Goal: Information Seeking & Learning: Find specific fact

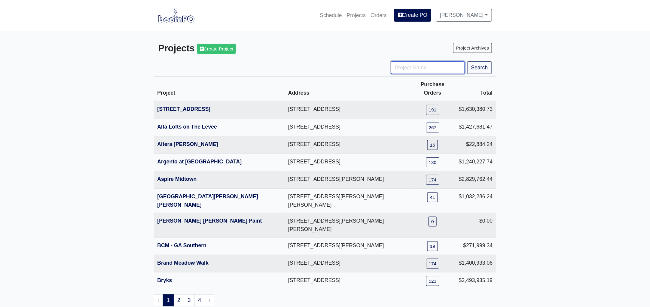
click at [409, 71] on input "Project Name" at bounding box center [428, 67] width 74 height 13
type input "hub"
click at [467, 61] on button "Search" at bounding box center [479, 67] width 25 height 13
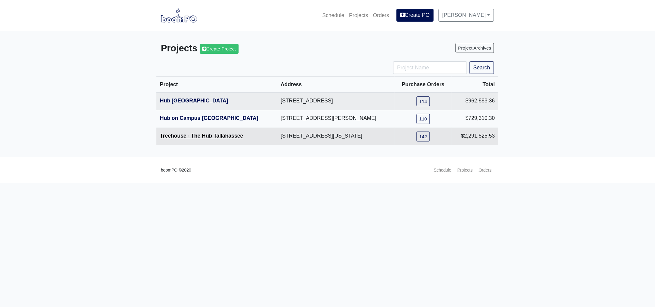
click at [205, 135] on link "Treehouse - The Hub Tallahassee" at bounding box center [201, 136] width 83 height 6
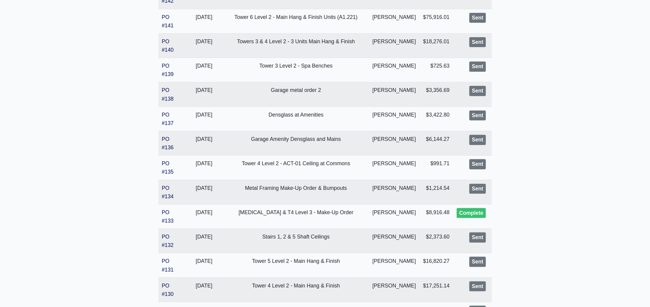
scroll to position [112, 0]
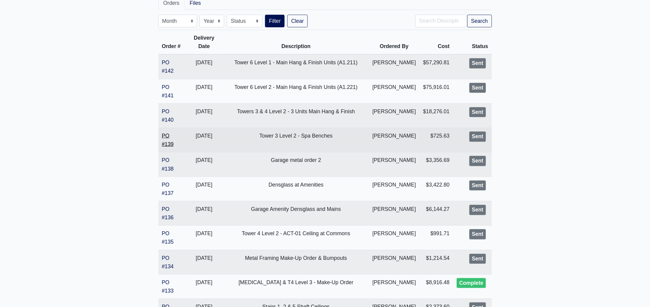
click at [165, 147] on link "PO #139" at bounding box center [168, 140] width 12 height 14
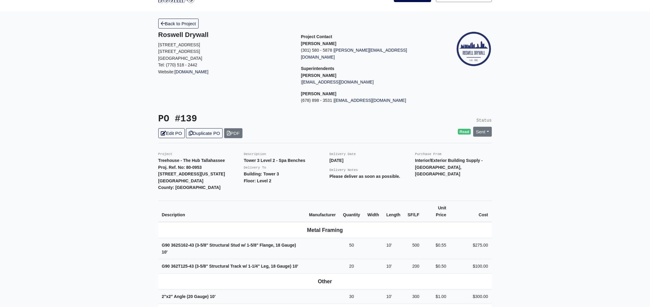
scroll to position [75, 0]
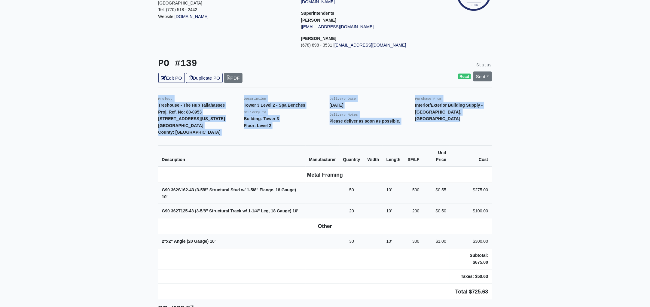
drag, startPoint x: 156, startPoint y: 91, endPoint x: 534, endPoint y: 272, distance: 418.9
click at [534, 272] on main "Back to Project Roswell Drywall 7000 Peachtree Dunwoody Rd NE Building 5, Suite…" at bounding box center [325, 236] width 650 height 560
copy div "Project Treehouse - The Hub Tallahassee Proj. Ref. No: 80-0953 504 W Tennessee …"
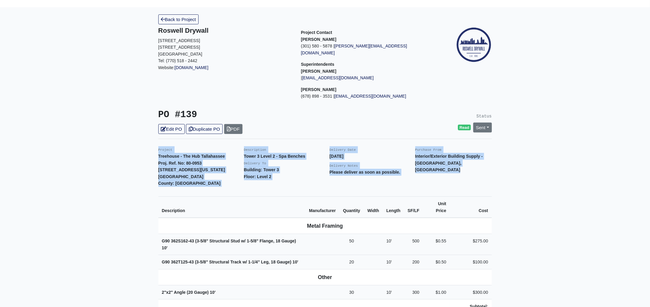
scroll to position [0, 0]
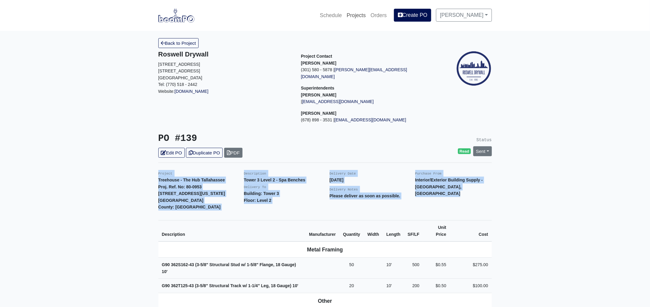
click at [359, 15] on link "Projects" at bounding box center [356, 15] width 24 height 13
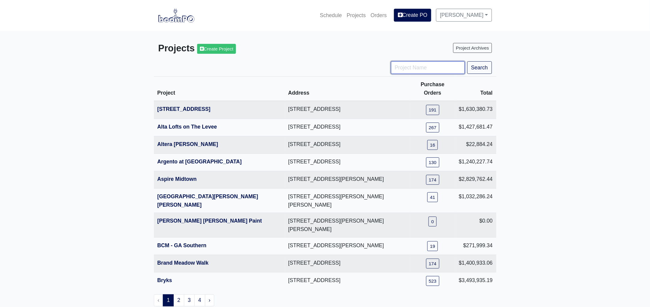
click at [411, 64] on input "Project Name" at bounding box center [428, 67] width 74 height 13
type input "district"
click at [467, 61] on button "Search" at bounding box center [479, 67] width 25 height 13
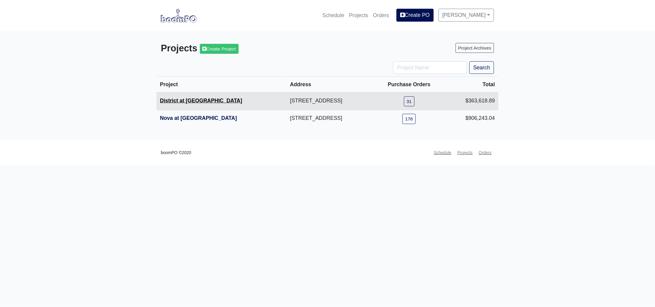
click at [192, 99] on link "District at Etowah" at bounding box center [201, 101] width 82 height 6
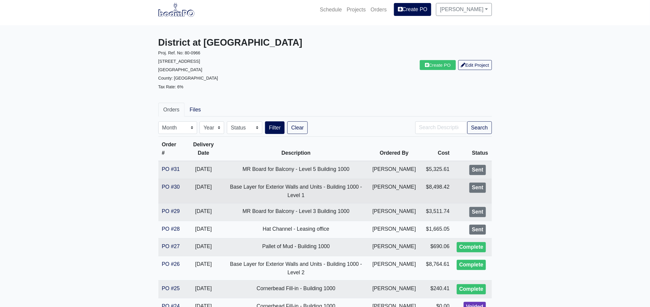
scroll to position [75, 0]
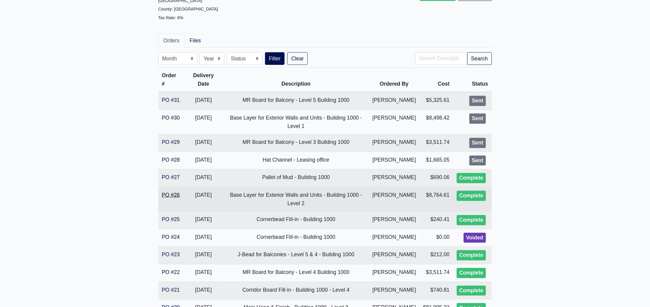
click at [173, 198] on link "PO #26" at bounding box center [171, 195] width 18 height 6
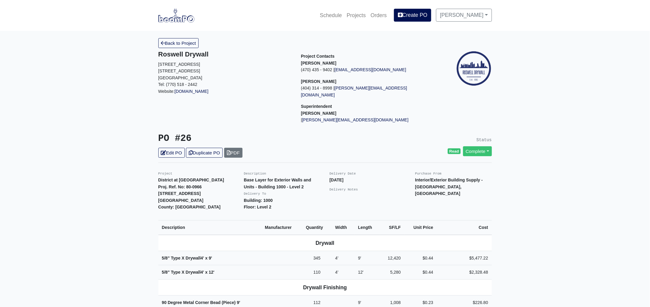
scroll to position [75, 0]
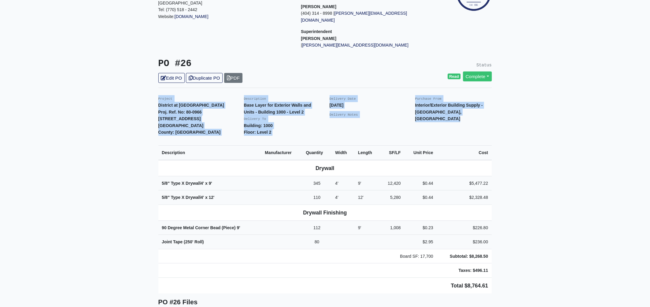
drag, startPoint x: 154, startPoint y: 90, endPoint x: 502, endPoint y: 274, distance: 394.1
copy div "Project District at Etowah Proj. Ref. No: 80-0966 215 Reformation Parkway Canto…"
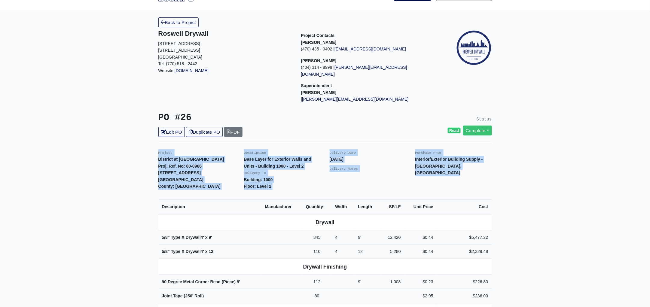
scroll to position [0, 0]
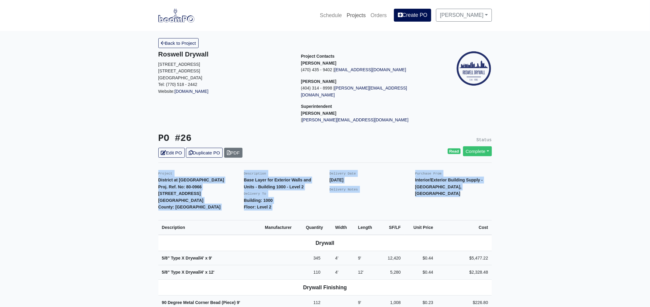
click at [368, 13] on link "Projects" at bounding box center [356, 15] width 24 height 13
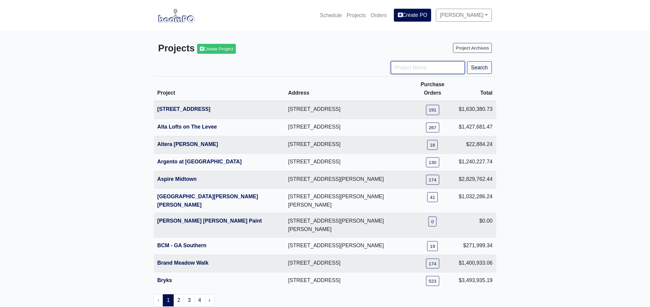
click at [414, 64] on input "Project Name" at bounding box center [428, 67] width 74 height 13
type input "tpa"
click at [467, 61] on button "Search" at bounding box center [479, 67] width 25 height 13
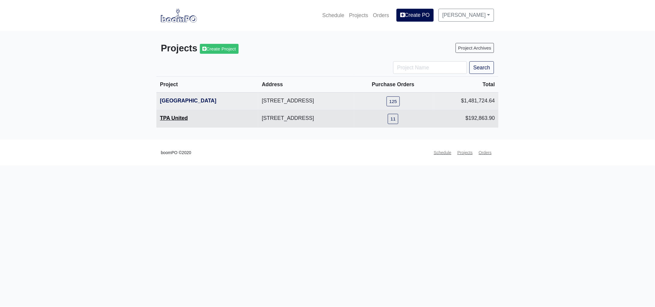
click at [181, 120] on link "TPA United" at bounding box center [174, 118] width 28 height 6
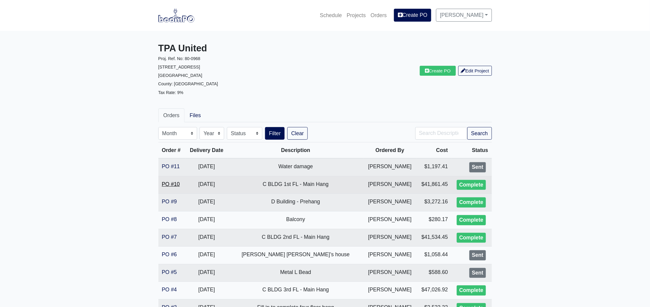
click at [166, 184] on link "PO #10" at bounding box center [171, 184] width 18 height 6
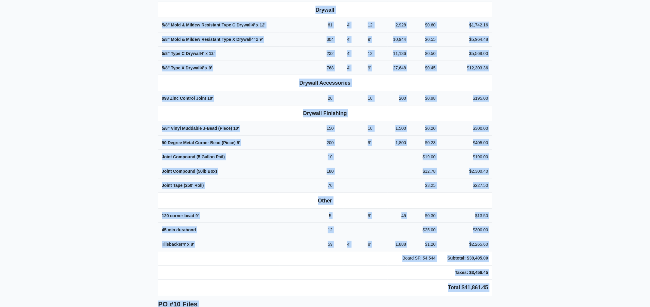
scroll to position [313, 0]
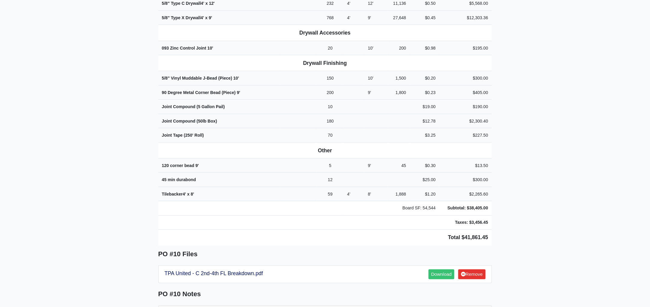
drag, startPoint x: 154, startPoint y: 89, endPoint x: 504, endPoint y: 228, distance: 375.7
click at [504, 228] on main "Back to Project Roswell Drywall [STREET_ADDRESS] Tel: (770) 518 - 2442 Website:…" at bounding box center [325, 213] width 650 height 991
copy div "Project TPA United Proj. Ref. No: 80-0968 [STREET_ADDRESS]: [GEOGRAPHIC_DATA] D…"
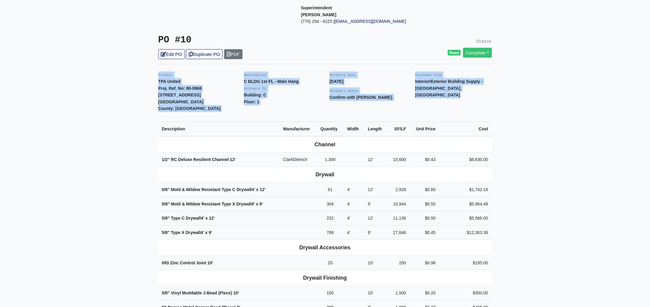
scroll to position [0, 0]
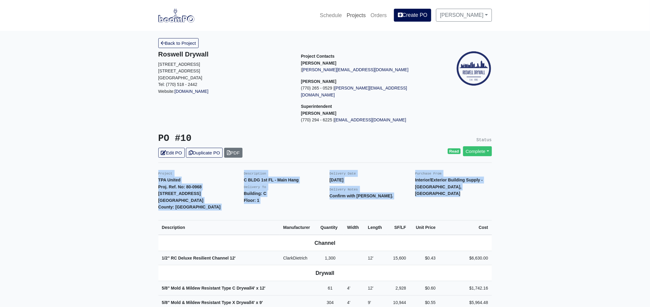
click at [360, 14] on link "Projects" at bounding box center [356, 15] width 24 height 13
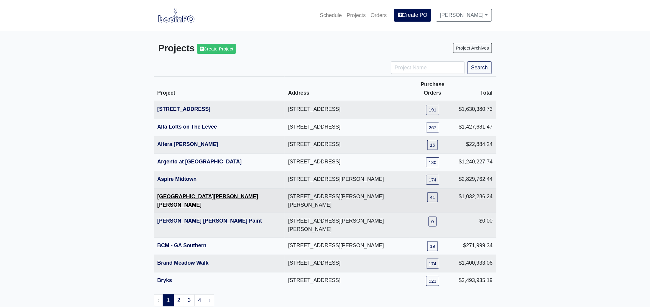
click at [196, 193] on link "[GEOGRAPHIC_DATA][PERSON_NAME][PERSON_NAME]" at bounding box center [207, 200] width 101 height 14
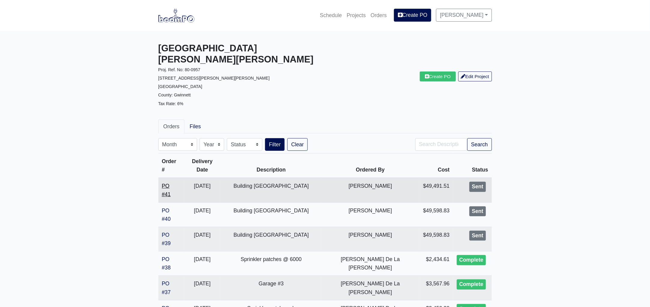
click at [171, 183] on link "PO #41" at bounding box center [166, 190] width 9 height 14
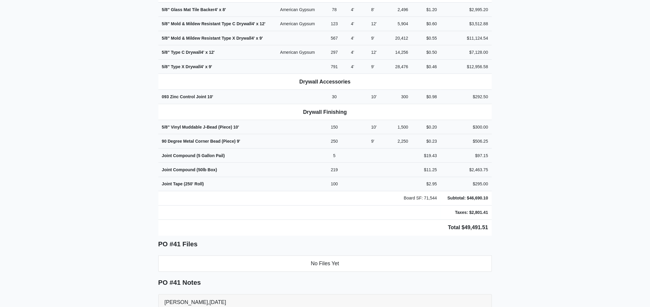
scroll to position [365, 0]
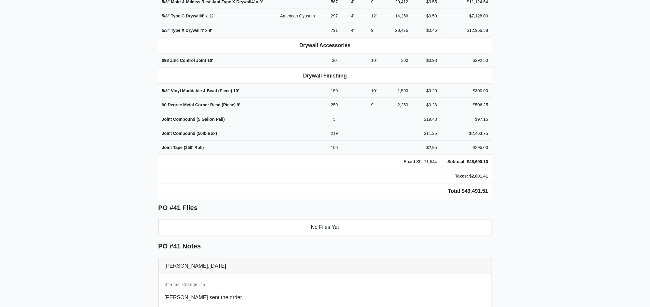
drag, startPoint x: 155, startPoint y: 91, endPoint x: 522, endPoint y: 168, distance: 375.3
click at [522, 168] on main "Back to Project Roswell Drywall 7000 Peachtree Dunwoody Rd NE Building 5, Suite…" at bounding box center [325, 40] width 650 height 750
copy div "Project Averly Collins Hill Proj. Ref. No: 80-0957 700 Collins Hill Road Lawren…"
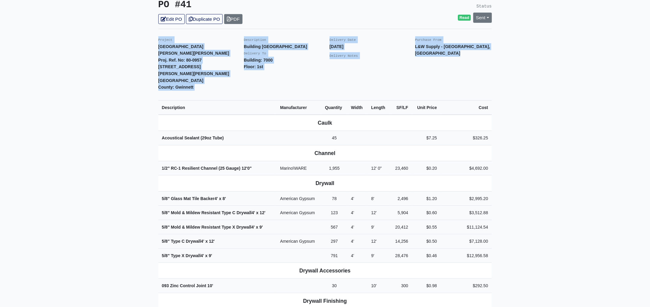
scroll to position [0, 0]
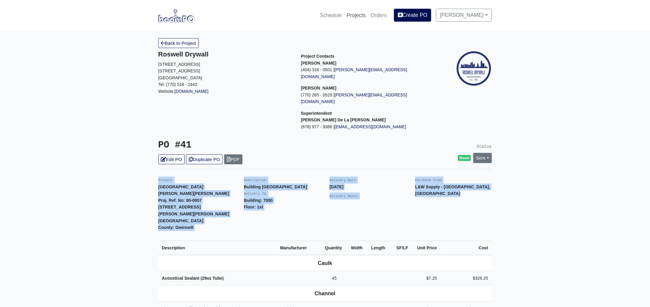
click at [360, 16] on link "Projects" at bounding box center [356, 15] width 24 height 13
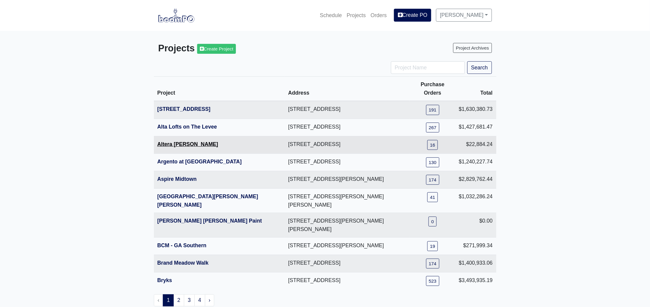
click at [179, 141] on link "Altera [PERSON_NAME]" at bounding box center [187, 144] width 61 height 6
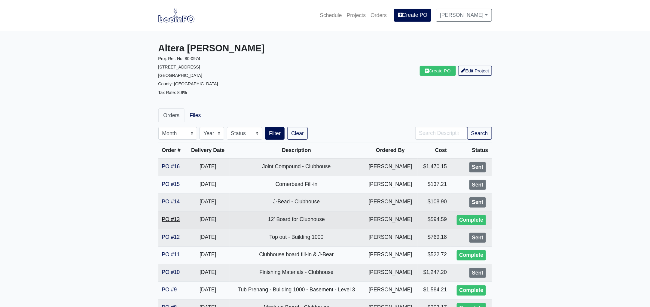
click at [171, 220] on link "PO #13" at bounding box center [171, 219] width 18 height 6
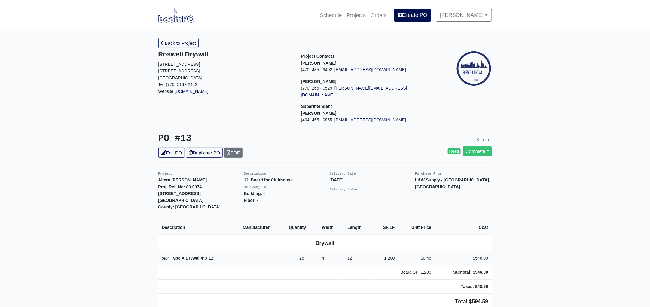
scroll to position [75, 0]
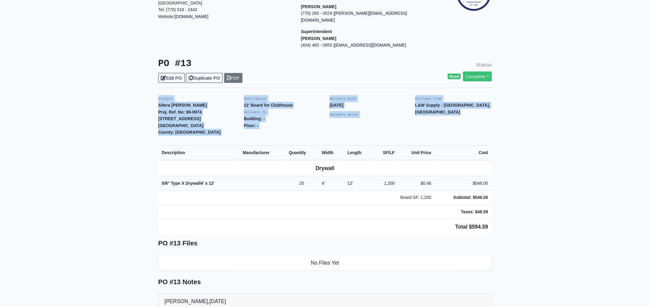
drag, startPoint x: 156, startPoint y: 92, endPoint x: 510, endPoint y: 230, distance: 379.4
click at [510, 230] on main "Back to Project Roswell Drywall [STREET_ADDRESS] Tel: (770) 518 - 2442 Website:…" at bounding box center [325, 243] width 650 height 575
copy div "Project Altera [PERSON_NAME] Proj. Ref. No: 80-0974 [STREET_ADDRESS]: [GEOGRAPH…"
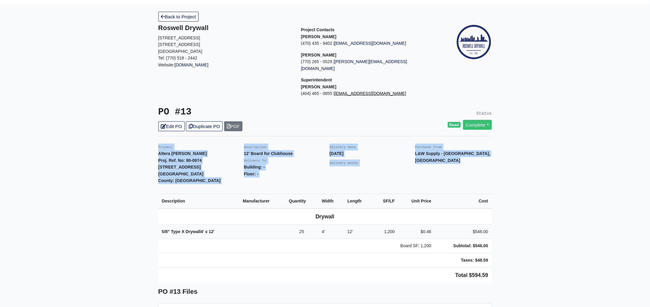
scroll to position [0, 0]
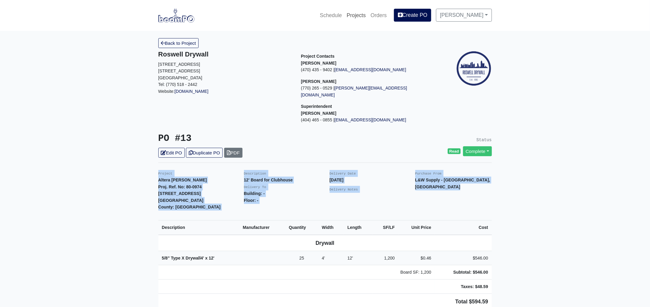
click at [354, 14] on link "Projects" at bounding box center [356, 15] width 24 height 13
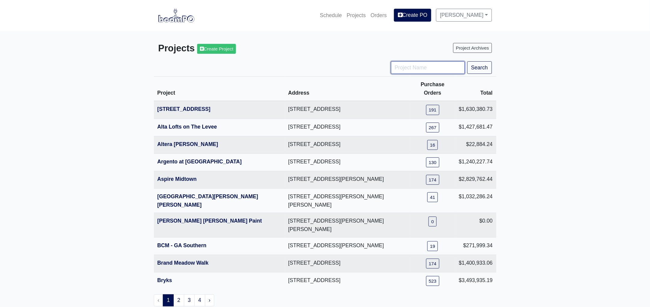
click at [416, 72] on input "Project Name" at bounding box center [428, 67] width 74 height 13
type input "imperium"
click at [467, 61] on button "Search" at bounding box center [479, 67] width 25 height 13
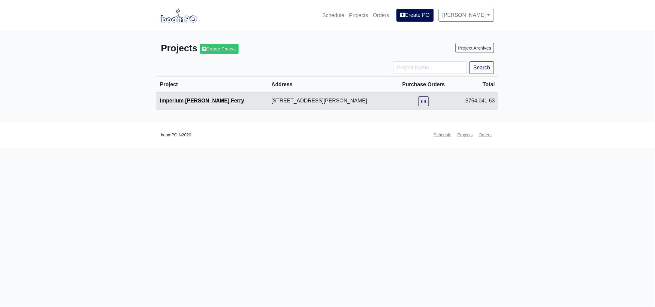
click at [196, 99] on link "Imperium McGinnis Ferry" at bounding box center [202, 101] width 84 height 6
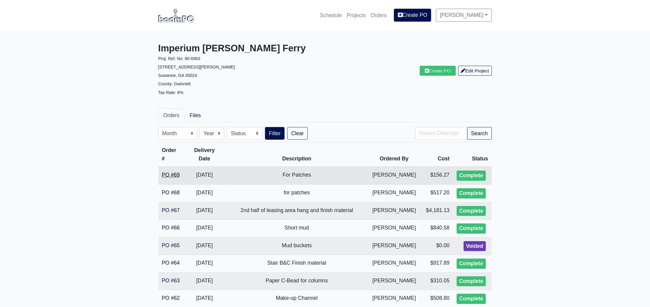
click at [173, 172] on link "PO #69" at bounding box center [171, 175] width 18 height 6
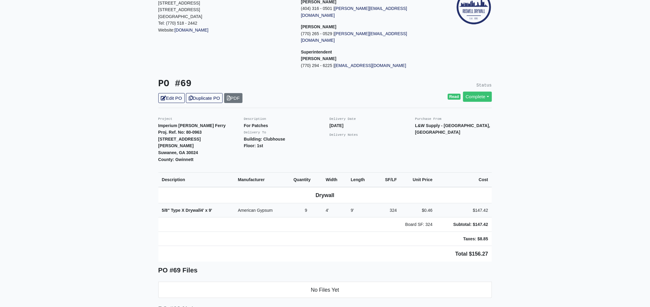
scroll to position [112, 0]
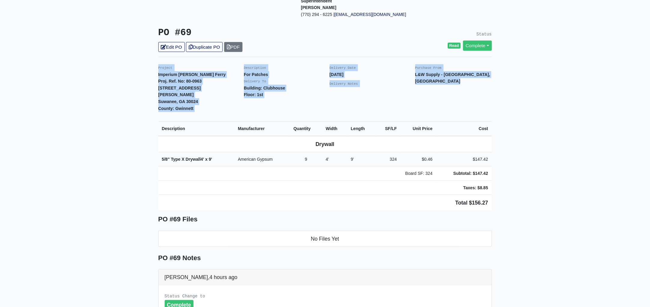
drag, startPoint x: 156, startPoint y: 52, endPoint x: 525, endPoint y: 162, distance: 384.6
click at [525, 162] on main "Back to Project Roswell Drywall 7000 Peachtree Dunwoody Rd NE Building 5, Suite…" at bounding box center [325, 213] width 650 height 588
copy div "Project Imperium McGinnis Ferry Proj. Ref. No: 80-0963 3108 McGinnis Ferry Road…"
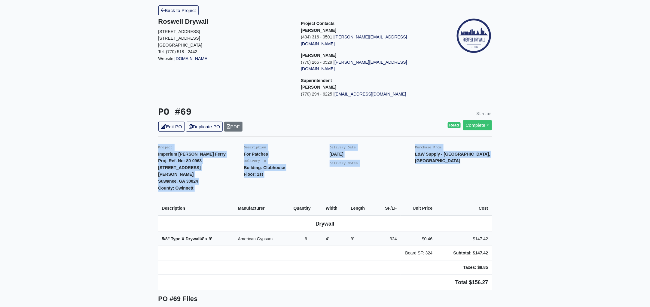
scroll to position [0, 0]
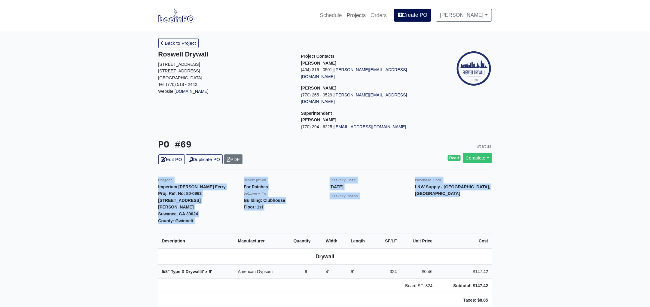
click at [360, 14] on link "Projects" at bounding box center [356, 15] width 24 height 13
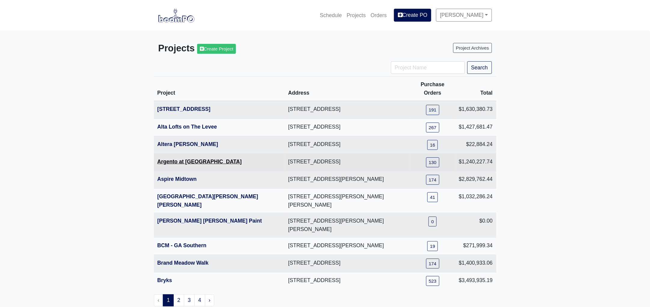
click at [183, 159] on link "Argento at [GEOGRAPHIC_DATA]" at bounding box center [199, 162] width 84 height 6
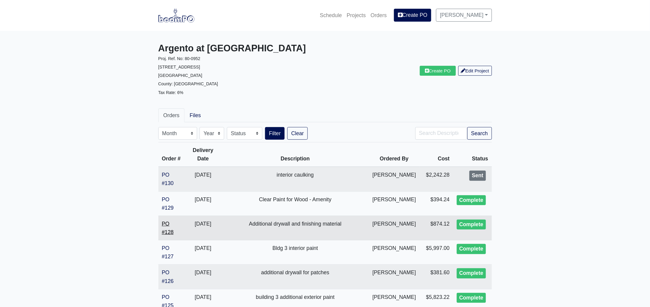
click at [167, 234] on link "PO #128" at bounding box center [168, 228] width 12 height 14
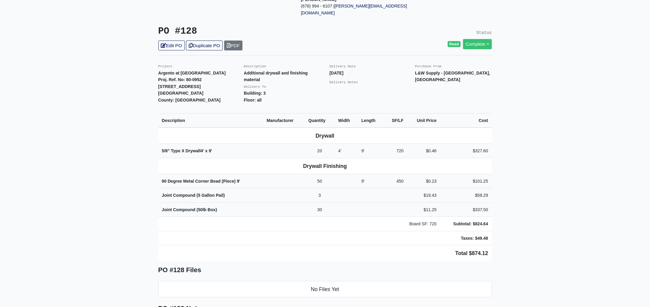
scroll to position [150, 0]
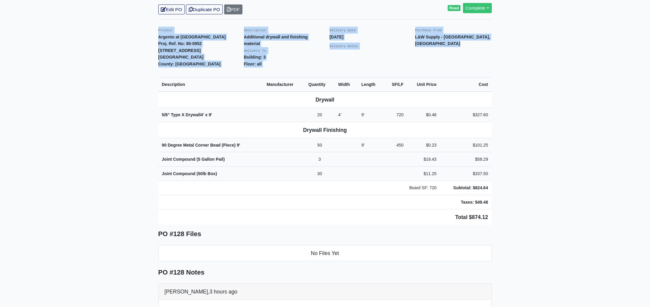
drag, startPoint x: 156, startPoint y: 16, endPoint x: 544, endPoint y: 204, distance: 431.6
click at [544, 204] on main "Back to Project Roswell Drywall 7000 Peachtree Dunwoody Rd NE Building 5, Suite…" at bounding box center [325, 201] width 650 height 641
copy div "Project Argento at Sugarloaf Parkway Proj. Ref. No: 80-0952 80 Lawrenceville Su…"
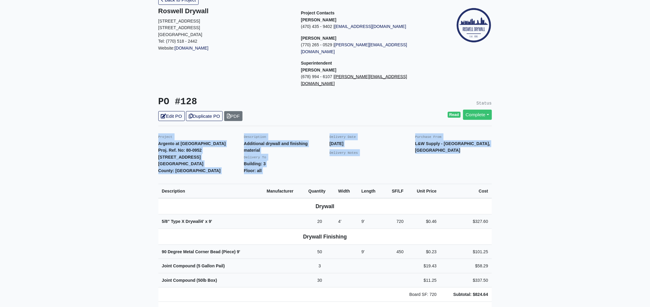
scroll to position [0, 0]
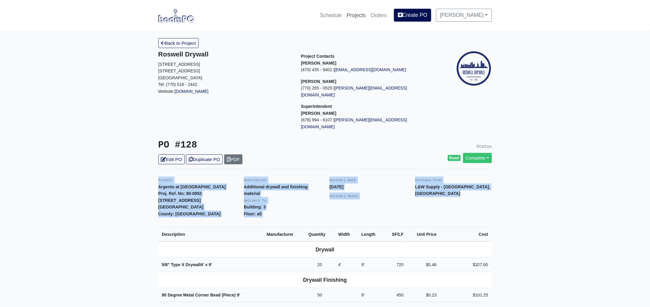
click at [360, 16] on link "Projects" at bounding box center [356, 15] width 24 height 13
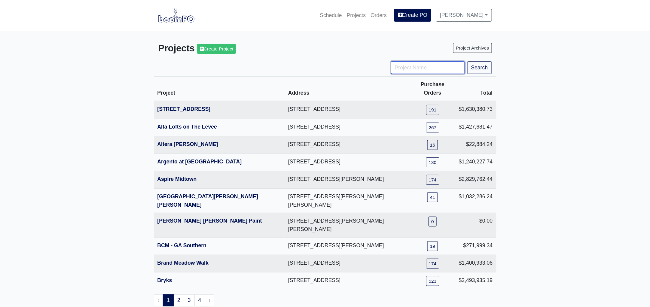
click at [399, 72] on input "Project Name" at bounding box center [428, 67] width 74 height 13
type input "nova"
click at [467, 61] on button "Search" at bounding box center [479, 67] width 25 height 13
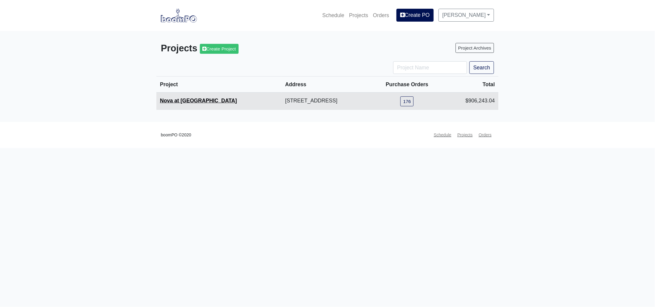
click at [204, 101] on link "Nova at [GEOGRAPHIC_DATA]" at bounding box center [198, 101] width 77 height 6
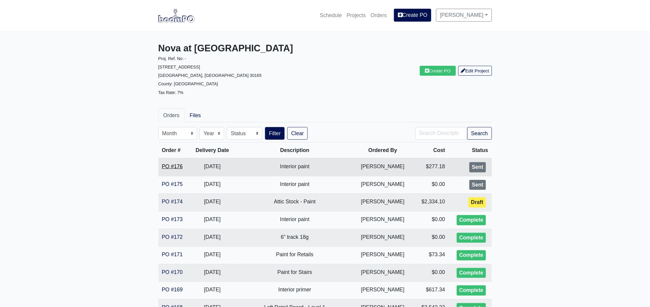
click at [172, 166] on link "PO #176" at bounding box center [172, 166] width 21 height 6
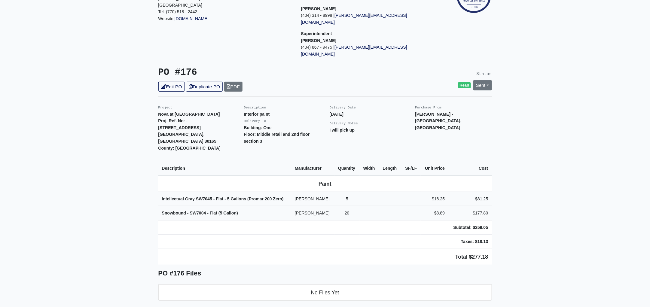
scroll to position [75, 0]
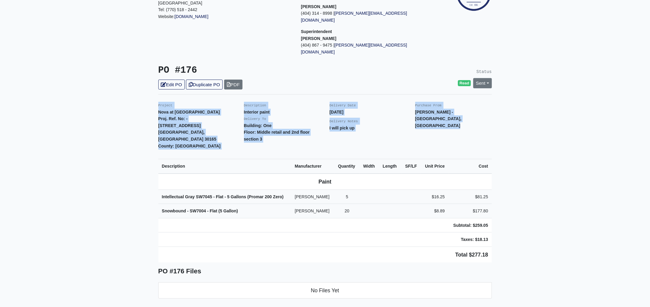
drag, startPoint x: 154, startPoint y: 89, endPoint x: 554, endPoint y: 229, distance: 423.3
click at [554, 229] on main "Back to Project Roswell Drywall 7000 Peachtree Dunwoody Rd NE Building 5, Suite…" at bounding box center [325, 217] width 650 height 523
copy div "Project Nova at River District Proj. Ref. No: - 233 North 5th Street Avenue Rom…"
